Goal: Understand process/instructions: Learn about a topic

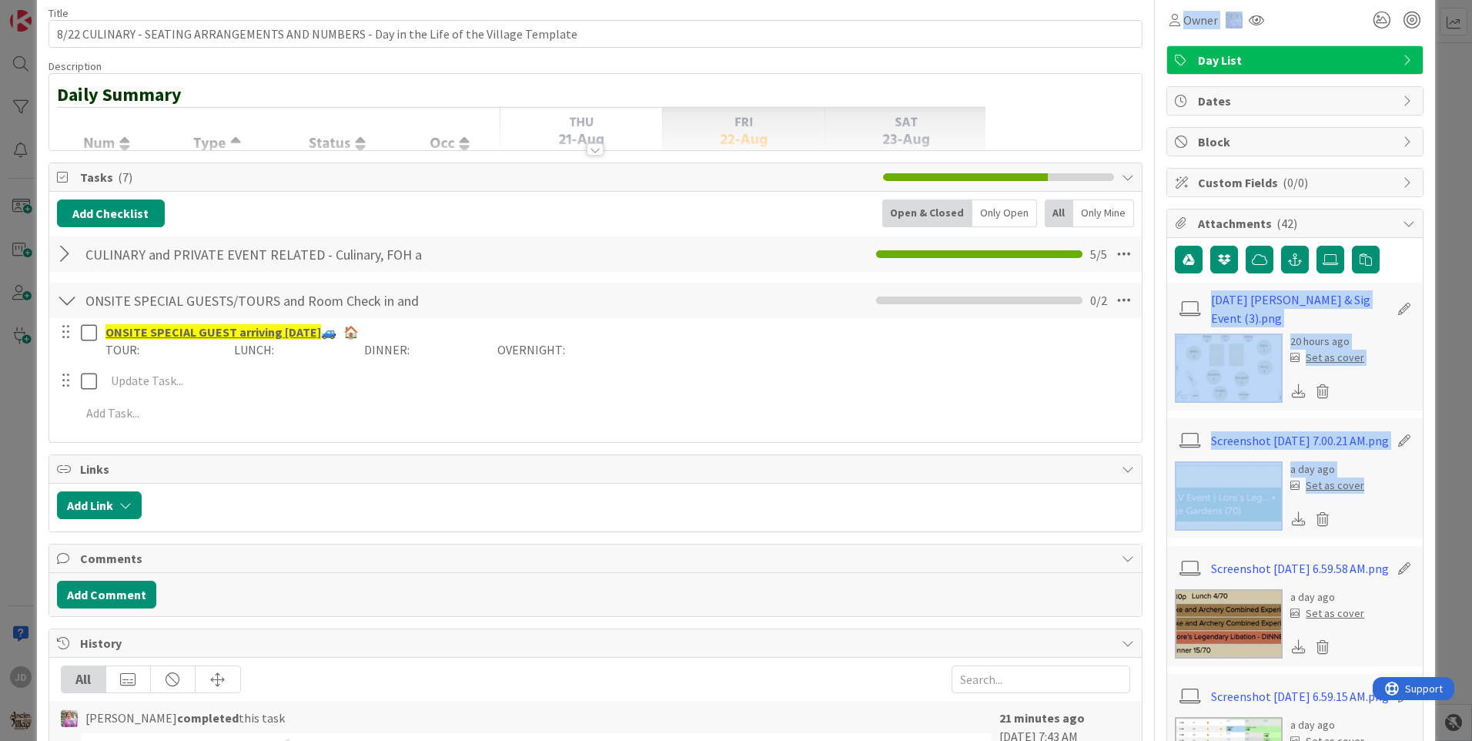
scroll to position [41, 0]
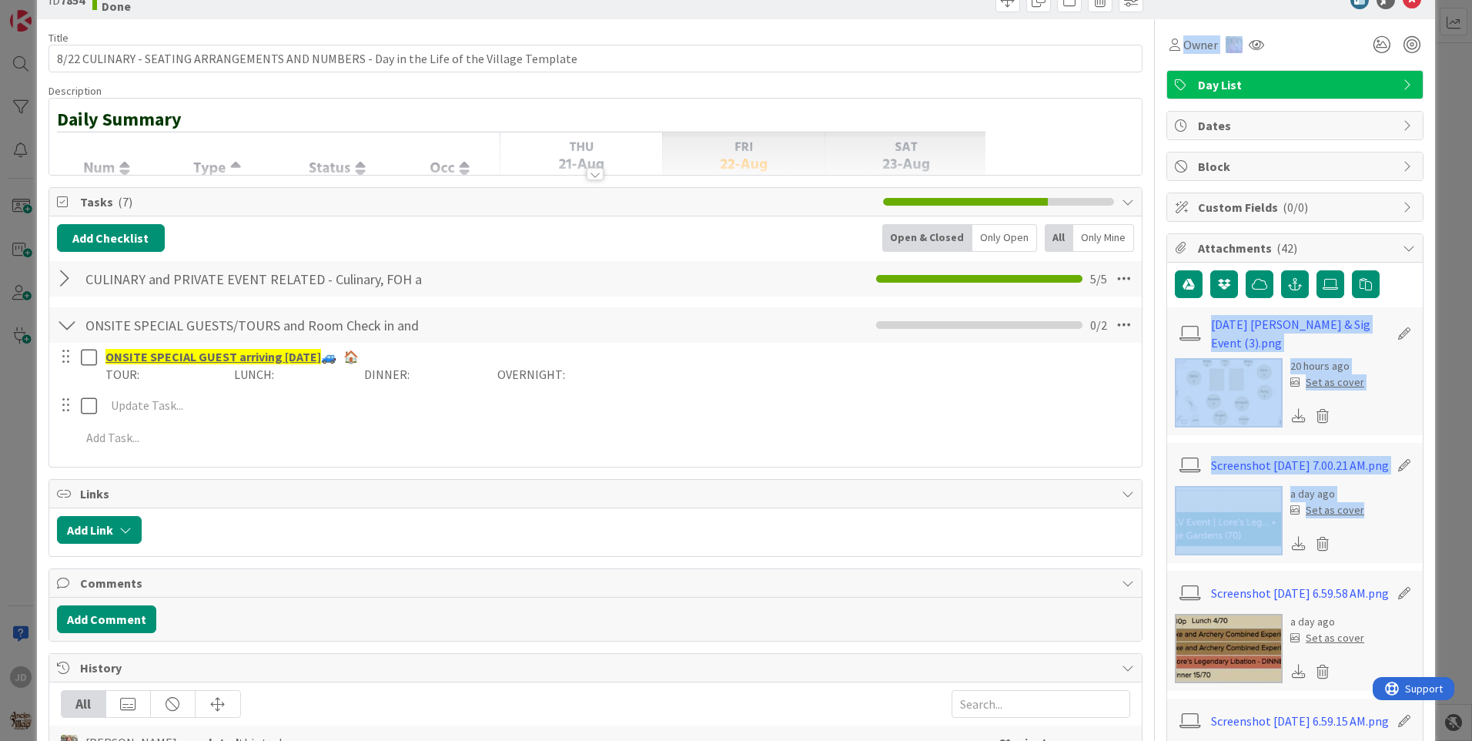
click at [1190, 401] on img at bounding box center [1229, 392] width 108 height 69
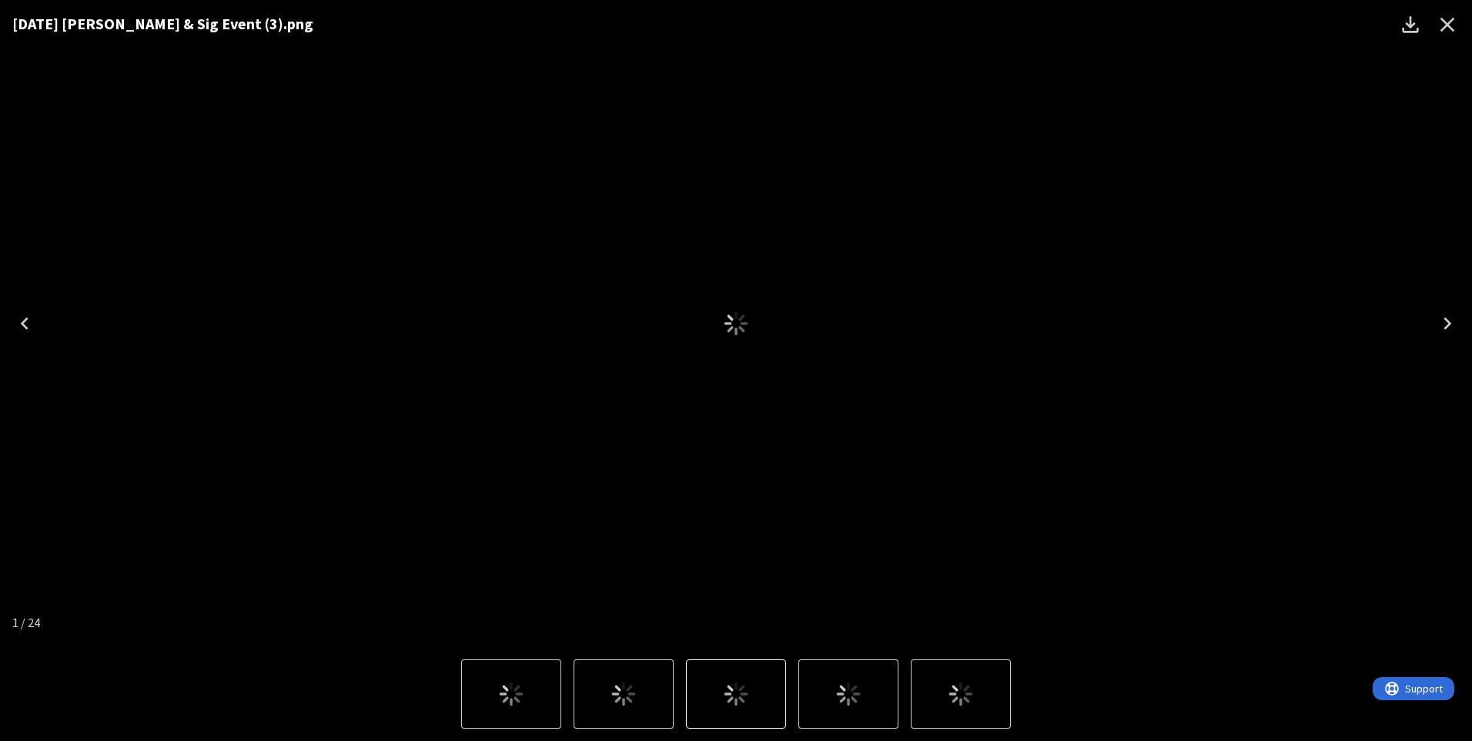
click at [997, 353] on div "[DATE] [PERSON_NAME] & Sig Event (3).png" at bounding box center [736, 323] width 1472 height 647
click at [1447, 18] on icon "Close" at bounding box center [1447, 24] width 25 height 25
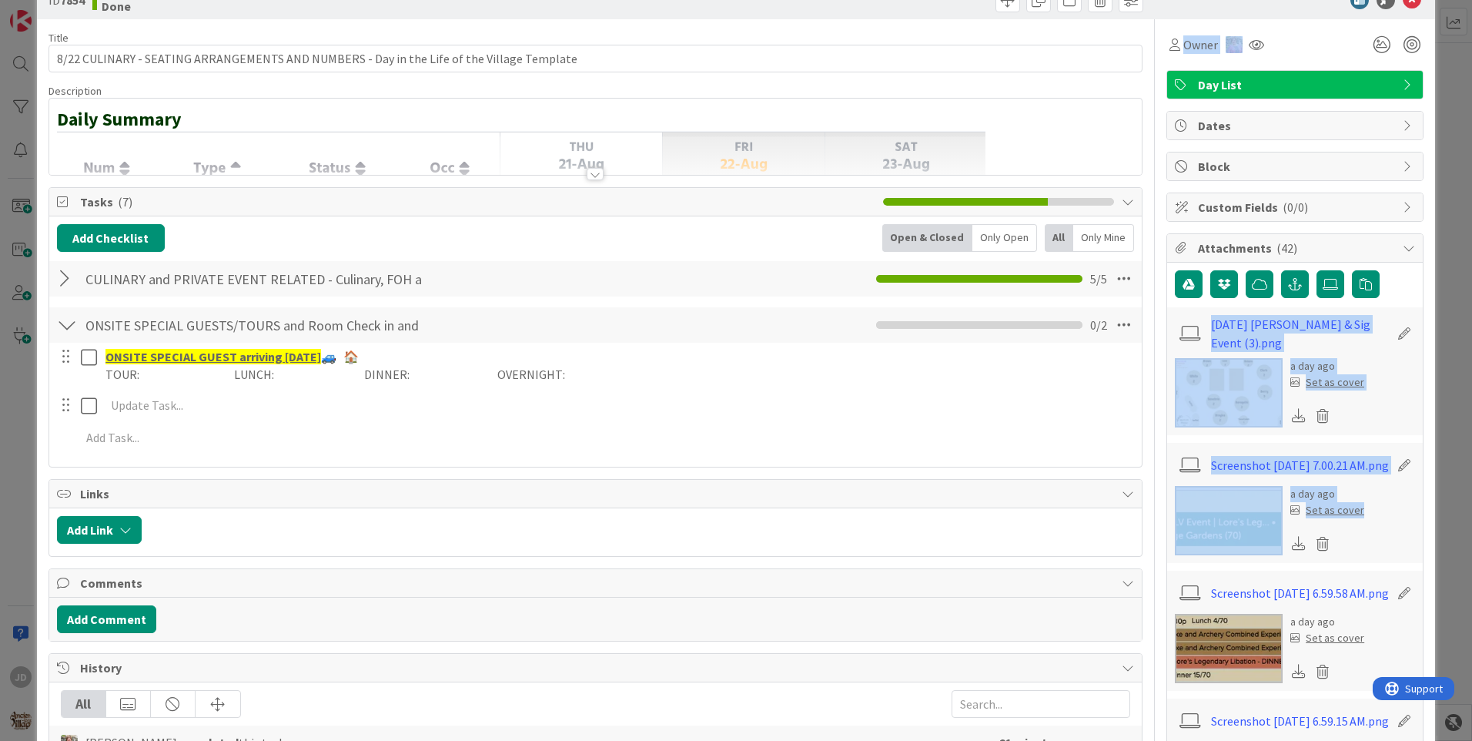
scroll to position [0, 0]
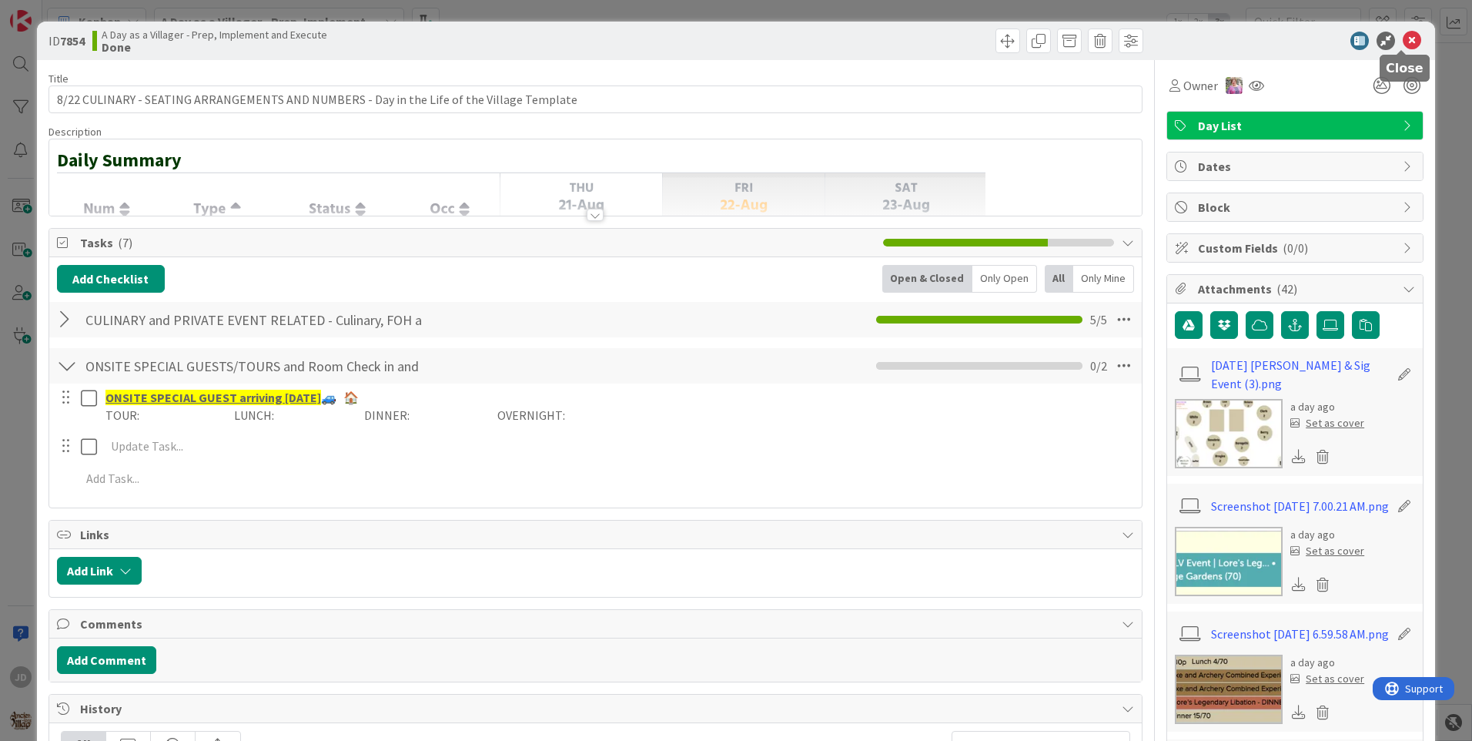
click at [1403, 42] on icon at bounding box center [1412, 41] width 18 height 18
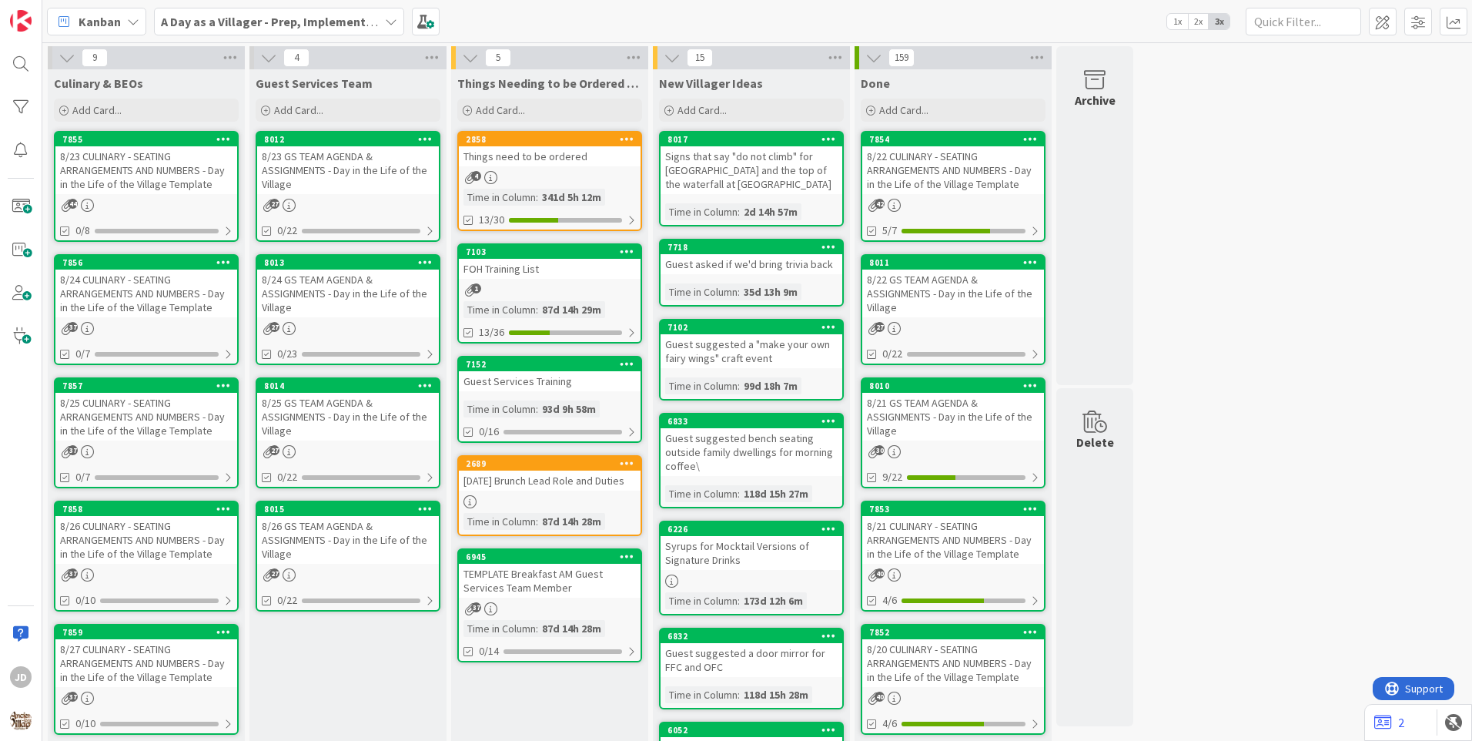
click at [179, 179] on div "8/23 CULINARY - SEATING ARRANGEMENTS AND NUMBERS - Day in the Life of the Villa…" at bounding box center [146, 170] width 182 height 48
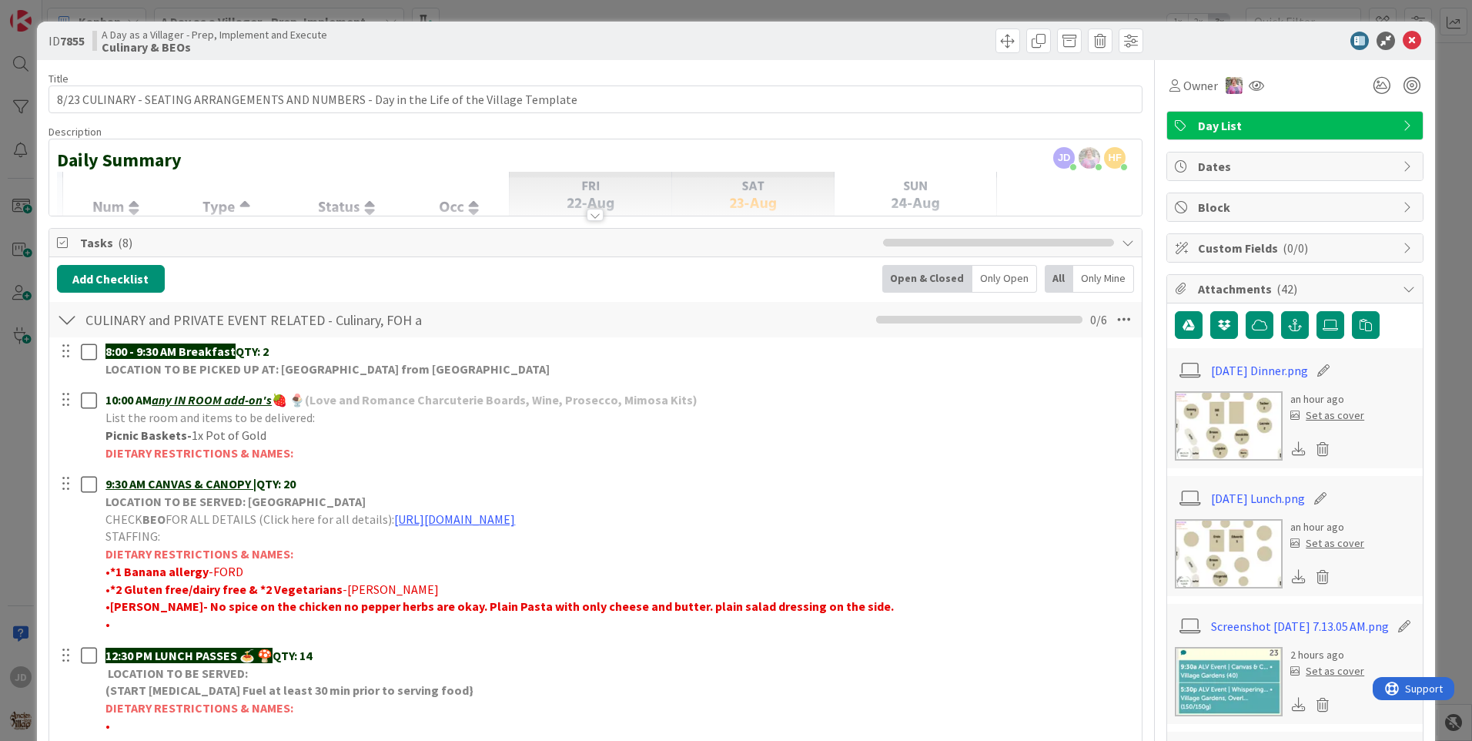
click at [1245, 562] on img at bounding box center [1229, 553] width 108 height 69
